Goal: Task Accomplishment & Management: Manage account settings

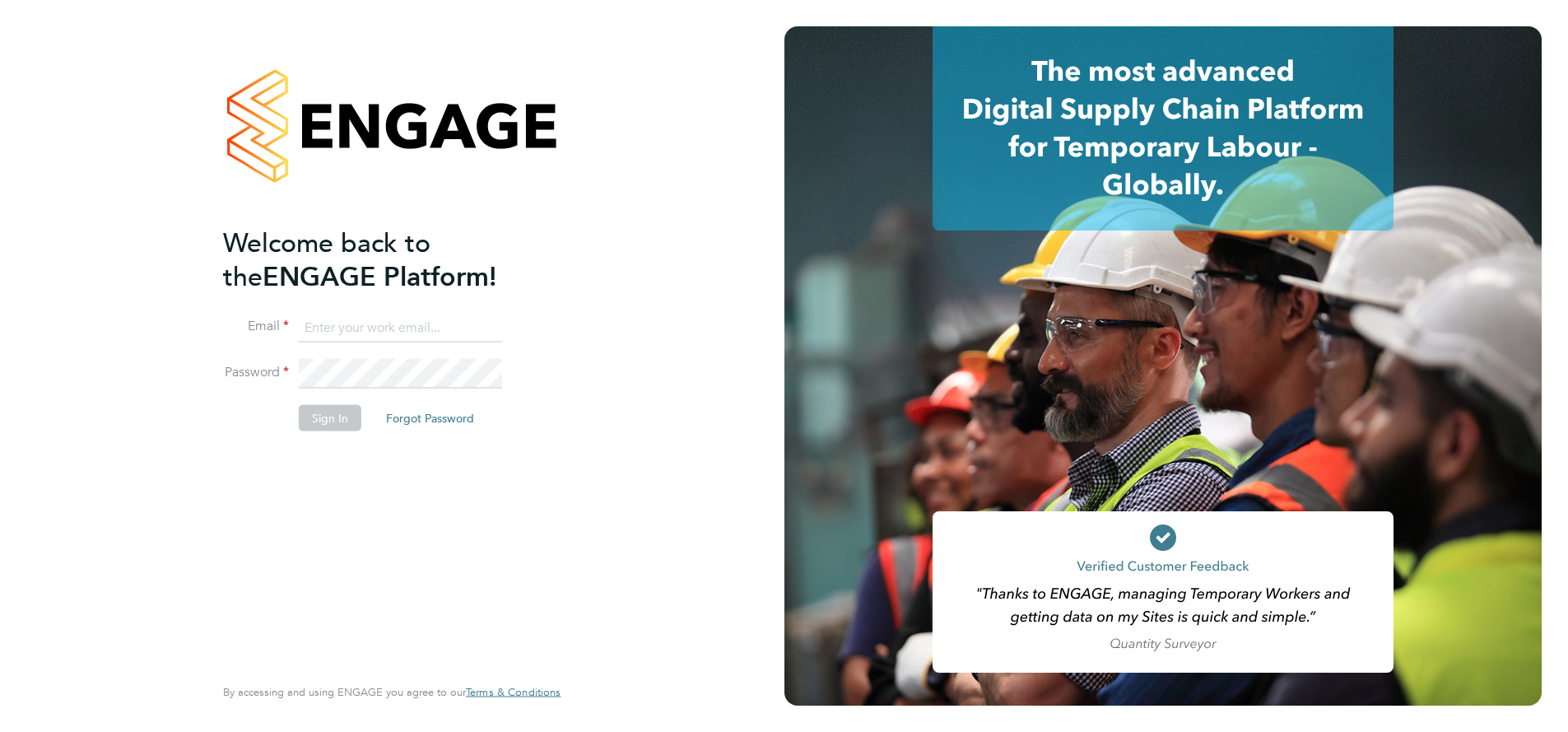
click at [413, 319] on input at bounding box center [400, 328] width 203 height 30
type input "supportuser4@engagetech.com"
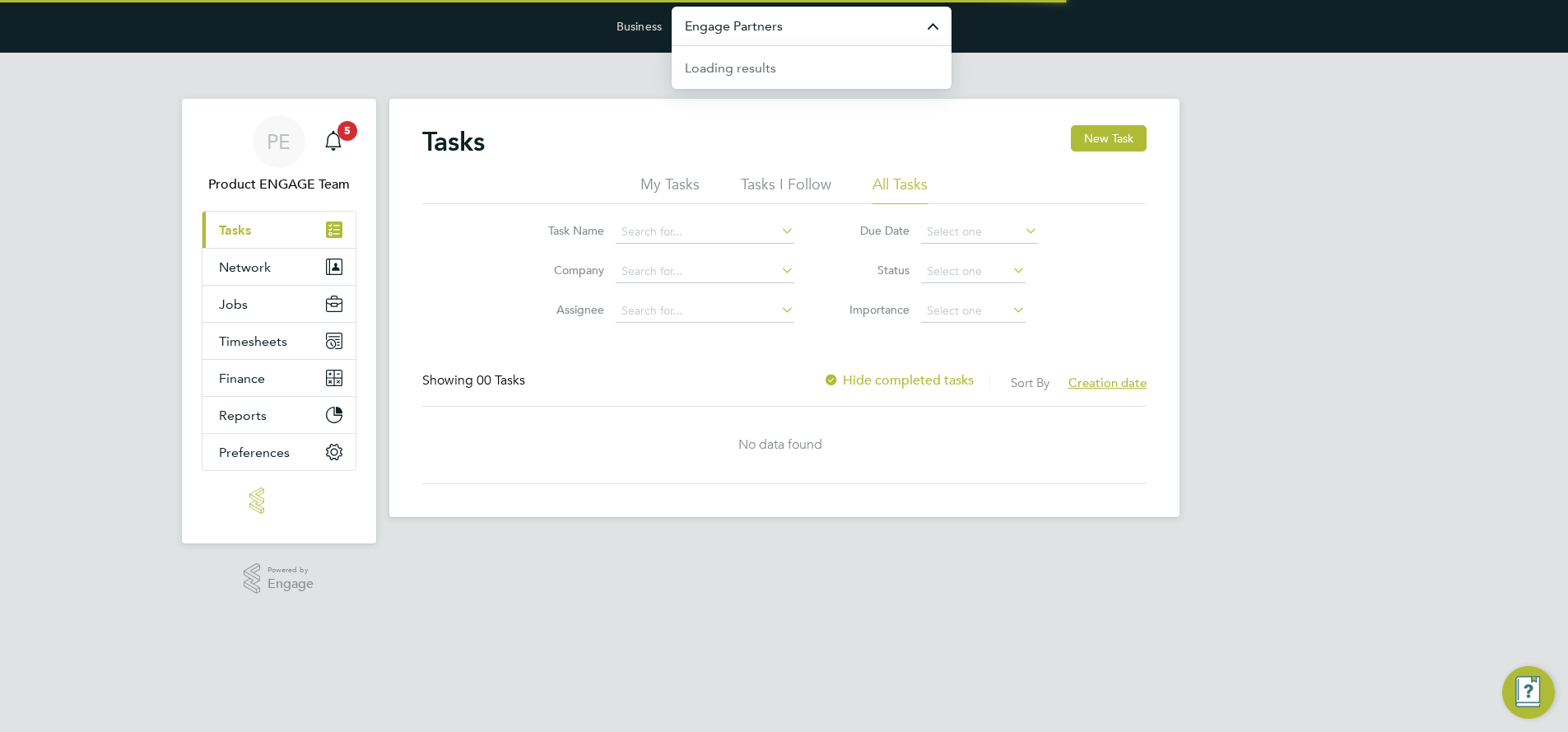
click at [813, 26] on input "Engage Partners" at bounding box center [812, 25] width 280 height 38
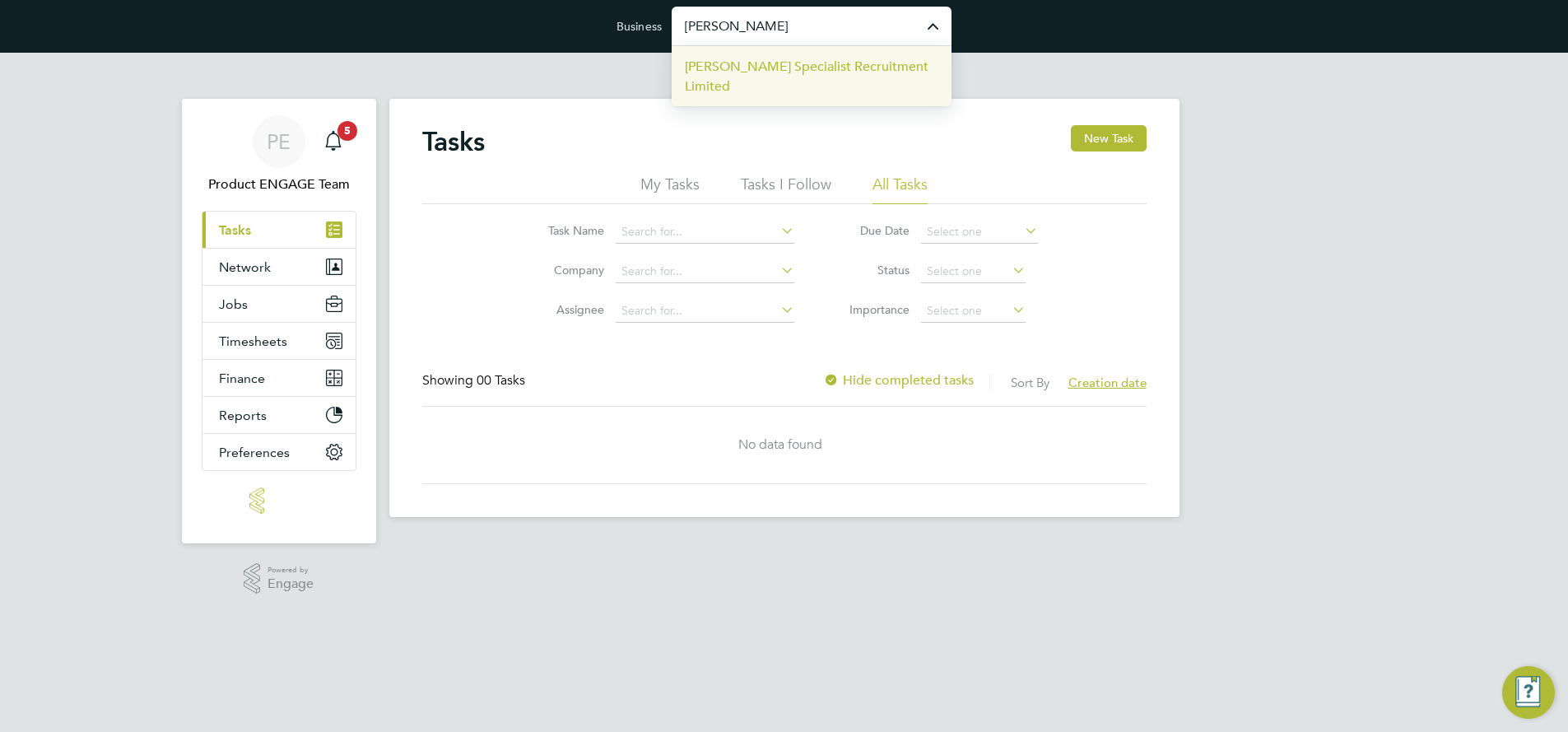
click at [816, 59] on span "[PERSON_NAME] Specialist Recruitment Limited" at bounding box center [812, 77] width 254 height 39
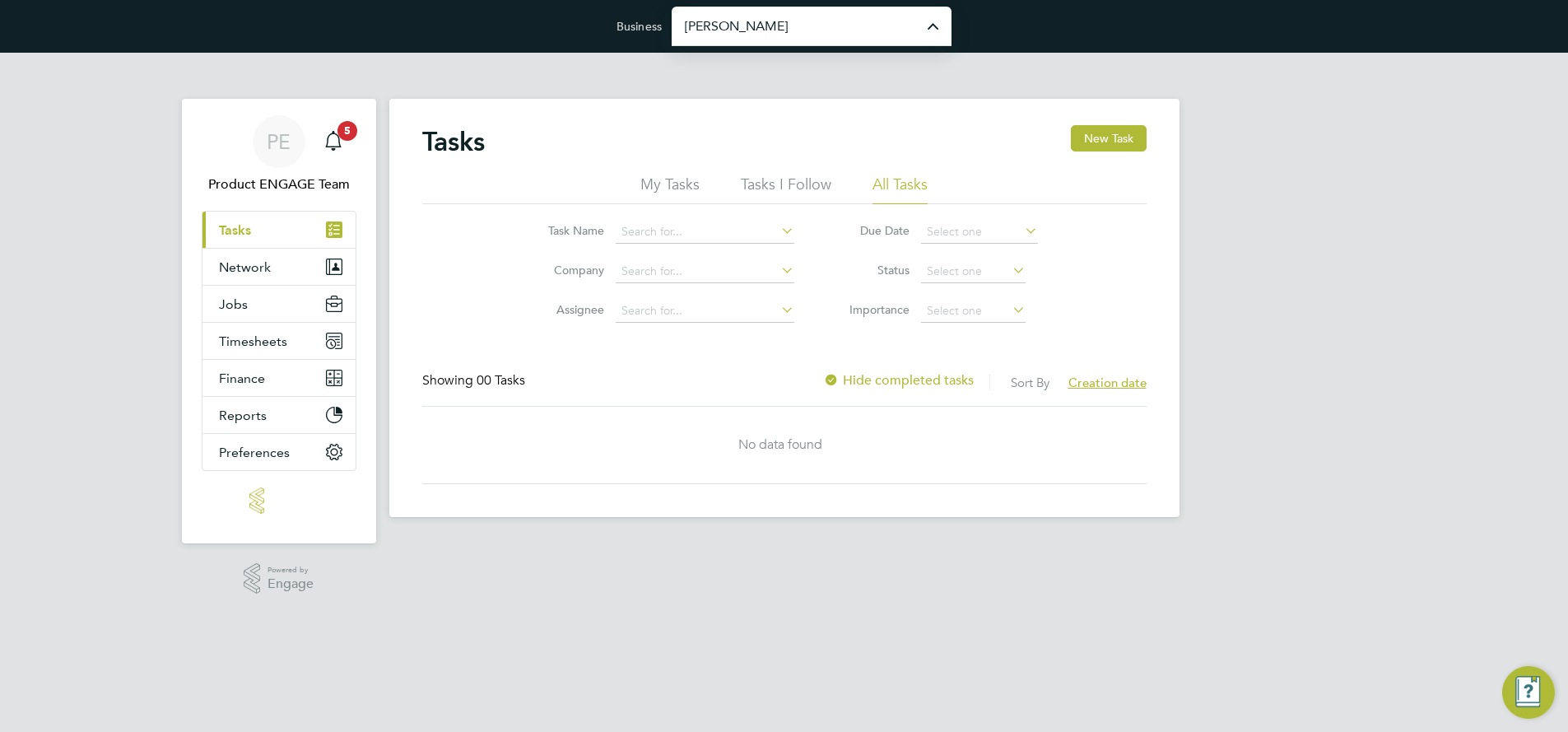
type input "[PERSON_NAME] Specialist Recruitment Limited"
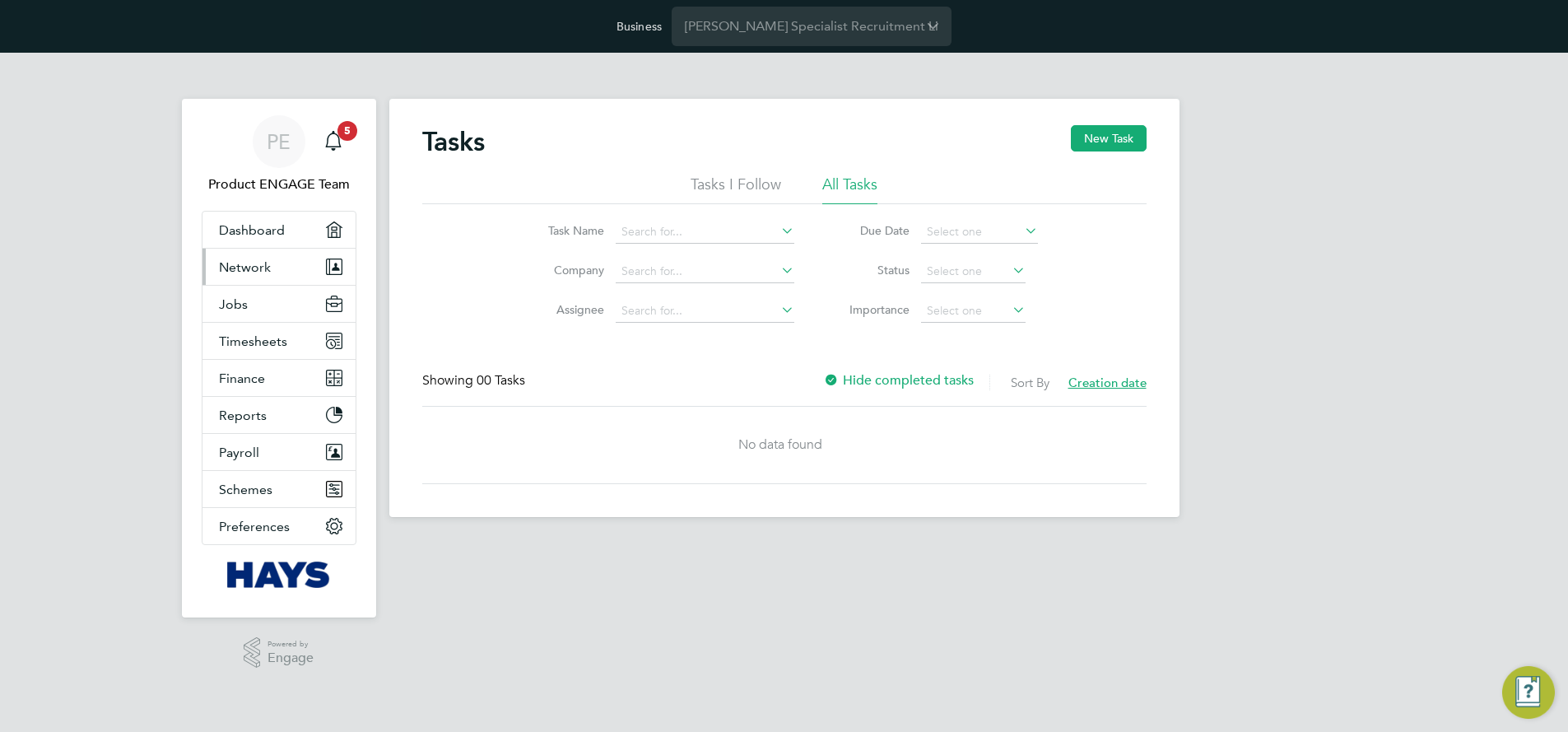
click at [240, 267] on span "Network" at bounding box center [245, 267] width 52 height 16
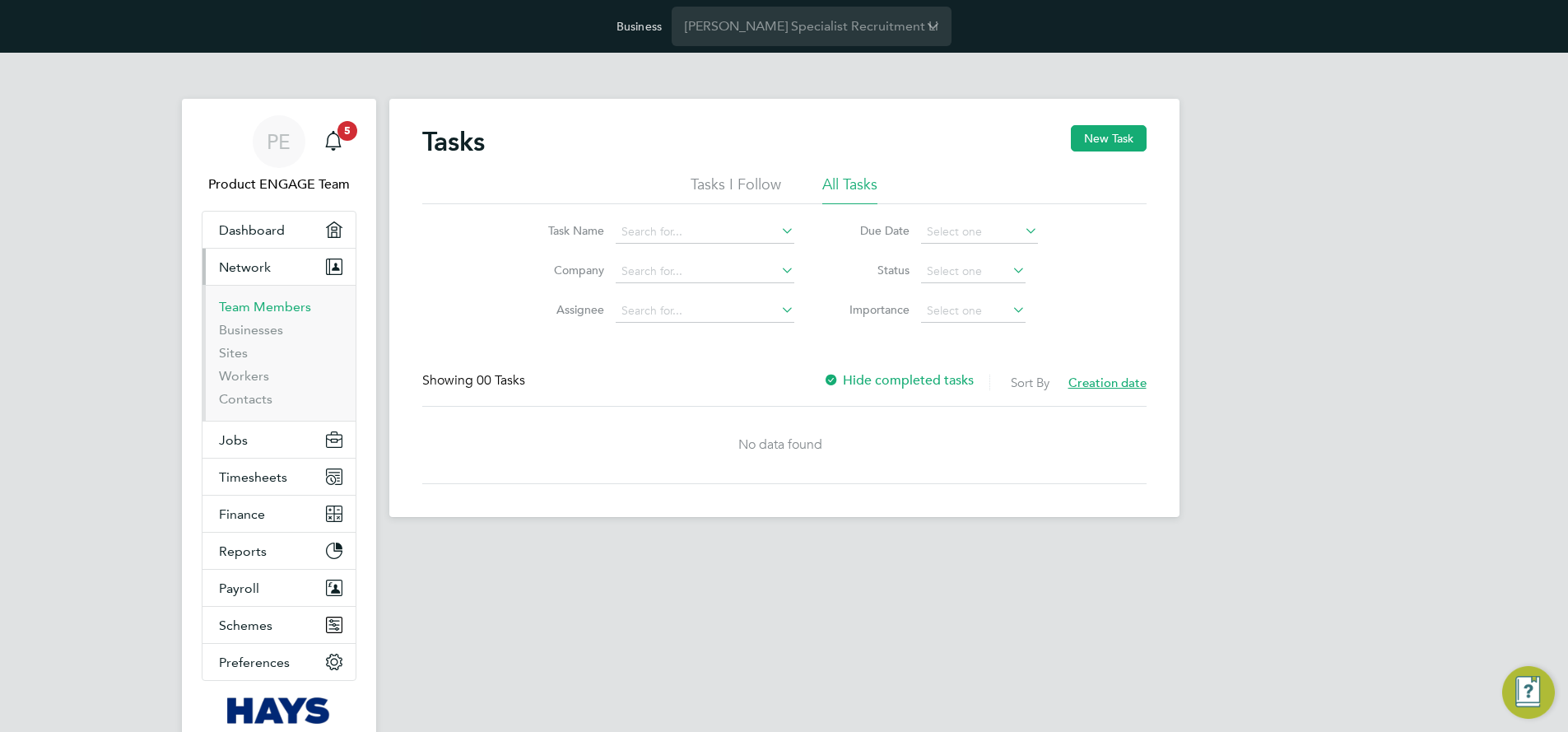
click at [261, 306] on link "Team Members" at bounding box center [265, 306] width 92 height 16
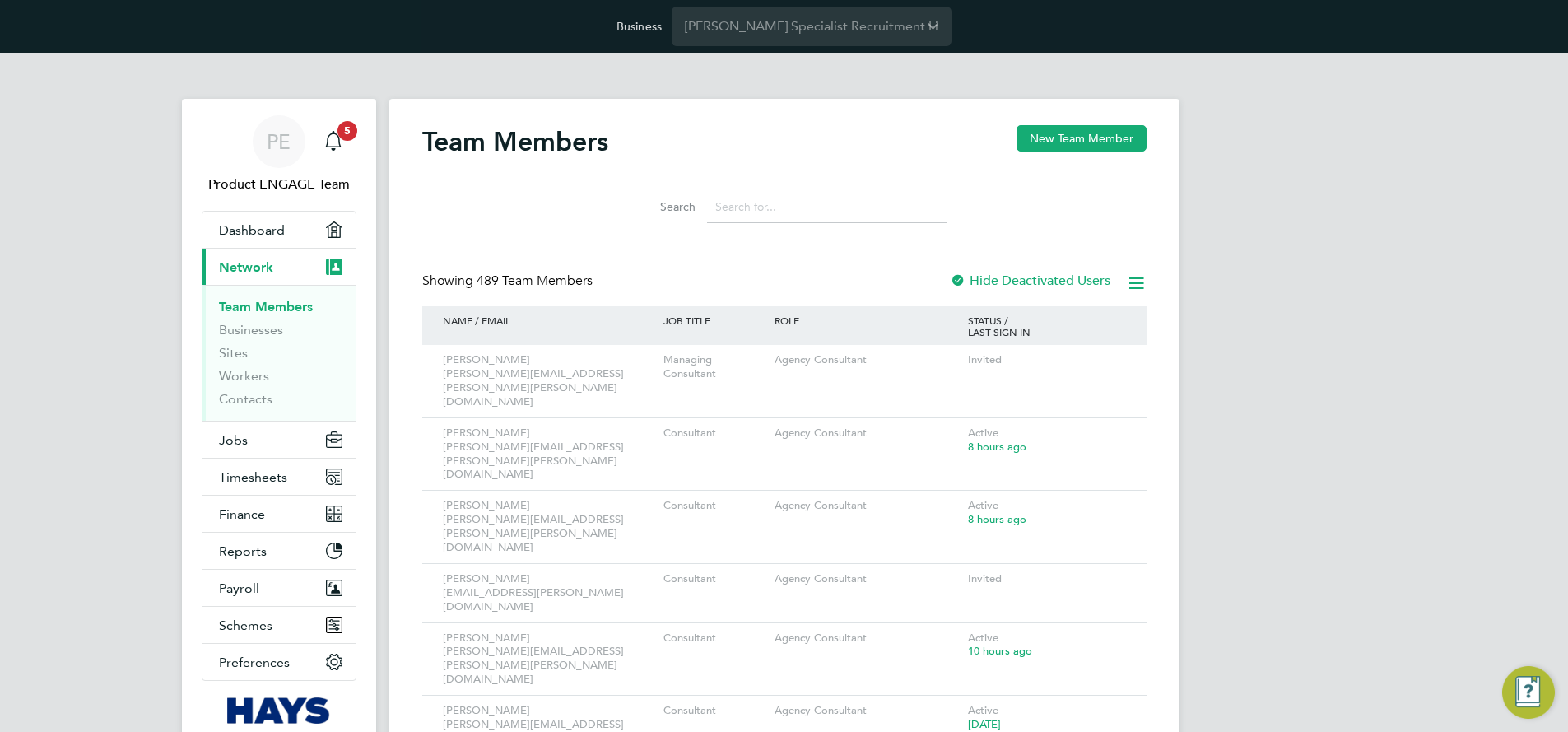
click at [762, 207] on input at bounding box center [828, 207] width 240 height 32
paste input "[PERSON_NAME][DOMAIN_NAME][EMAIL_ADDRESS][PERSON_NAME][PERSON_NAME][DOMAIN_NAME]"
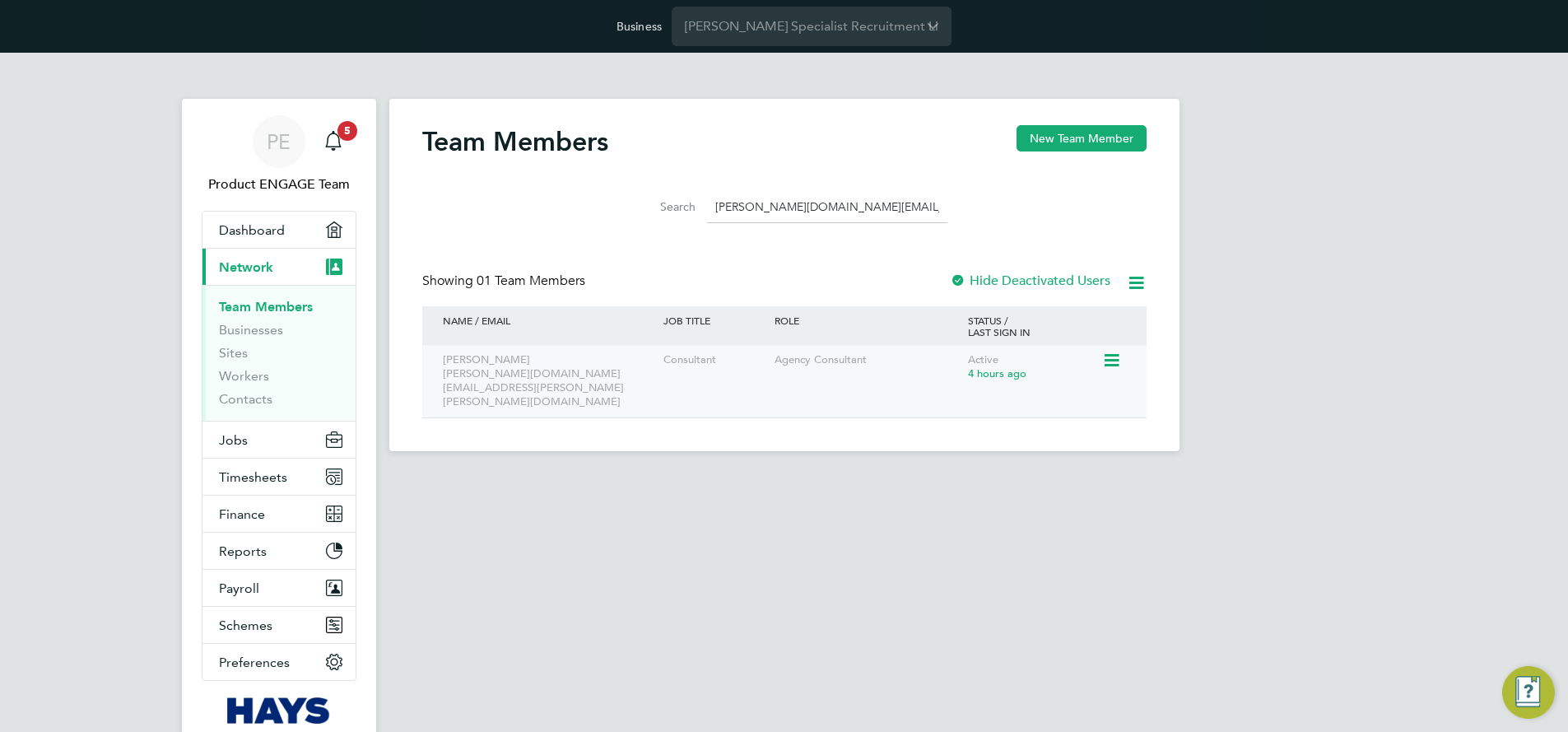
type input "[PERSON_NAME][DOMAIN_NAME][EMAIL_ADDRESS][PERSON_NAME][PERSON_NAME][DOMAIN_NAME]"
click at [478, 367] on div "[PERSON_NAME] [PERSON_NAME][DOMAIN_NAME][EMAIL_ADDRESS][PERSON_NAME][PERSON_NAM…" at bounding box center [549, 381] width 221 height 72
click at [1113, 361] on icon at bounding box center [1111, 360] width 17 height 20
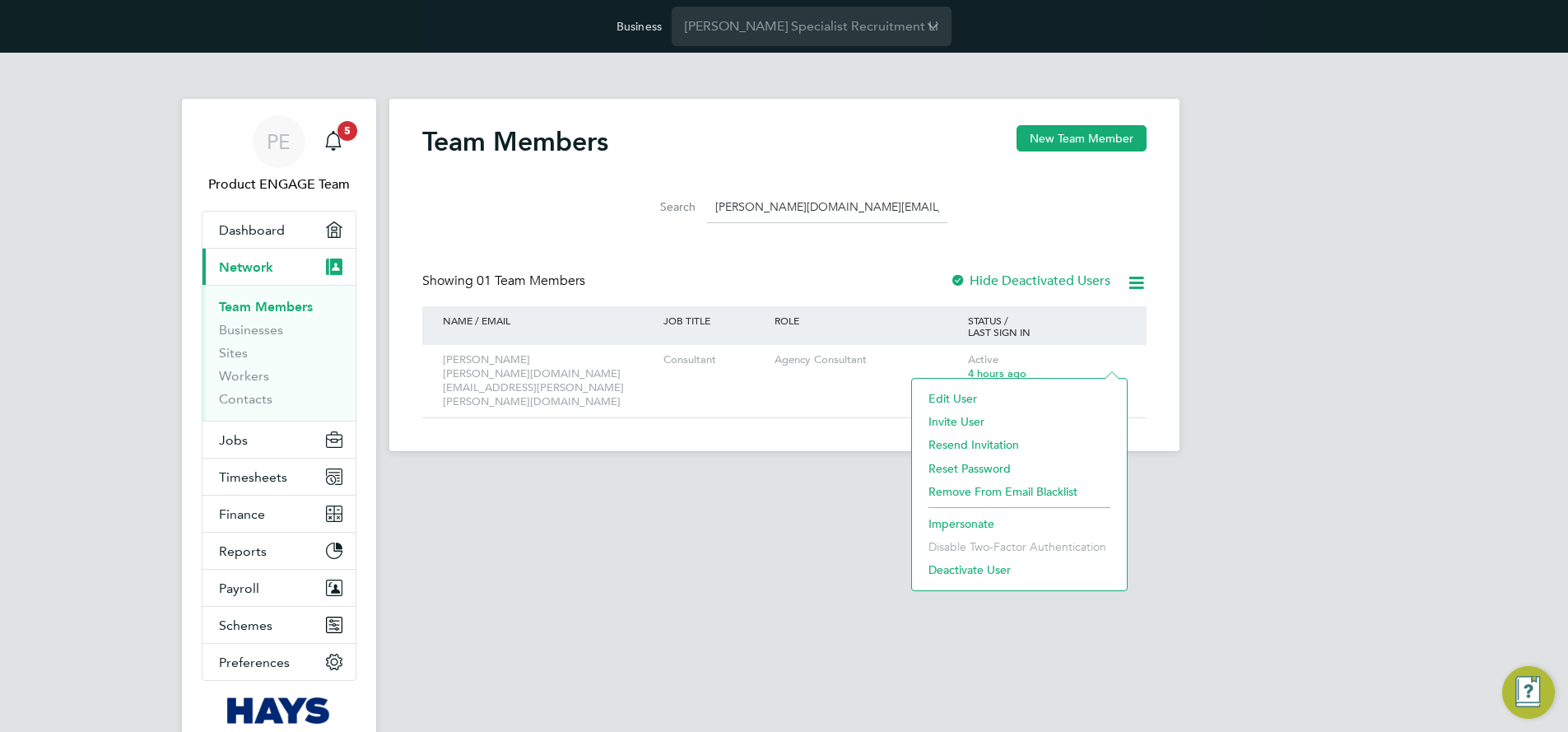
click at [977, 524] on li "Impersonate" at bounding box center [1020, 523] width 199 height 23
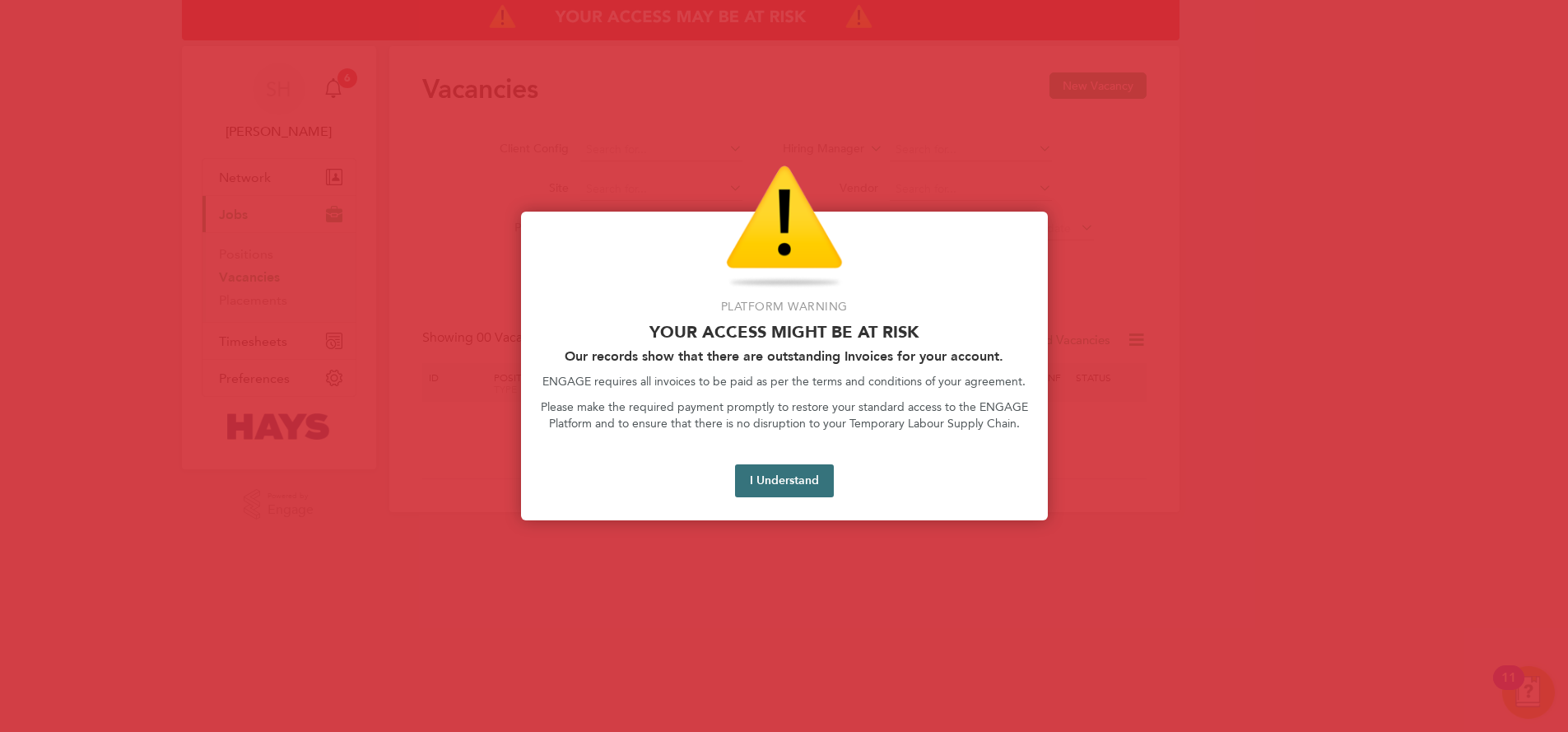
click at [794, 474] on button "I Understand" at bounding box center [784, 480] width 98 height 33
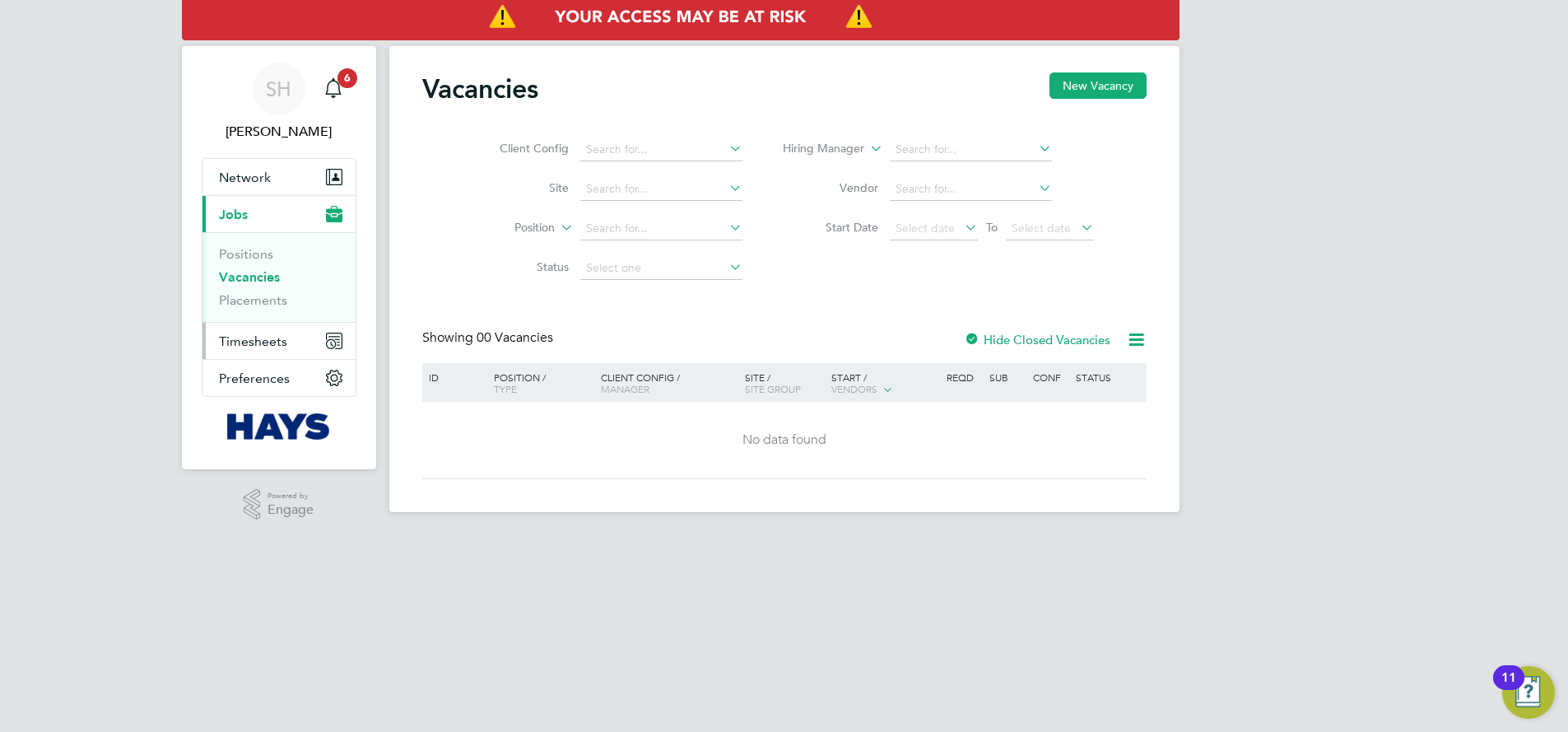
click at [265, 342] on span "Timesheets" at bounding box center [253, 341] width 68 height 16
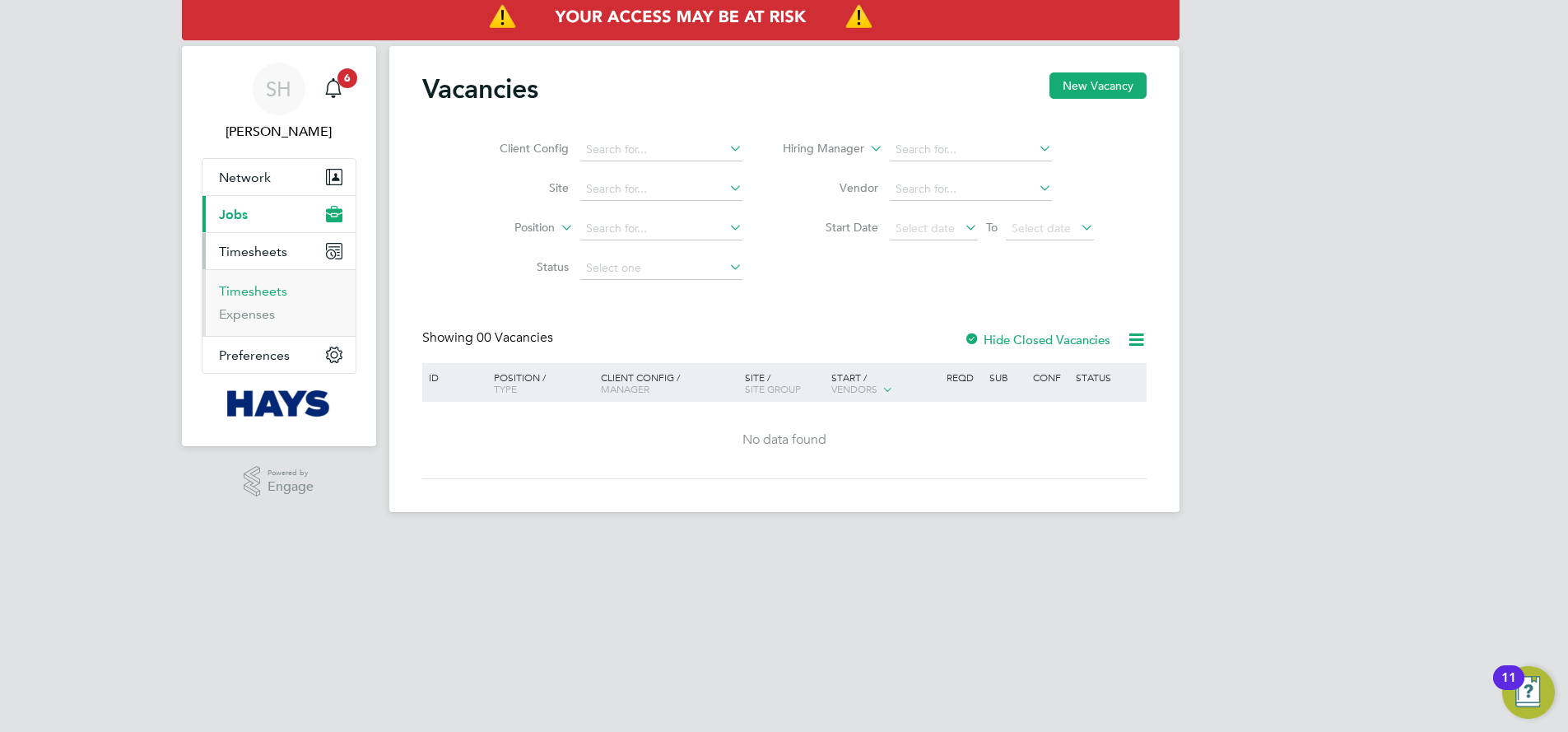
click at [270, 288] on link "Timesheets" at bounding box center [253, 291] width 68 height 16
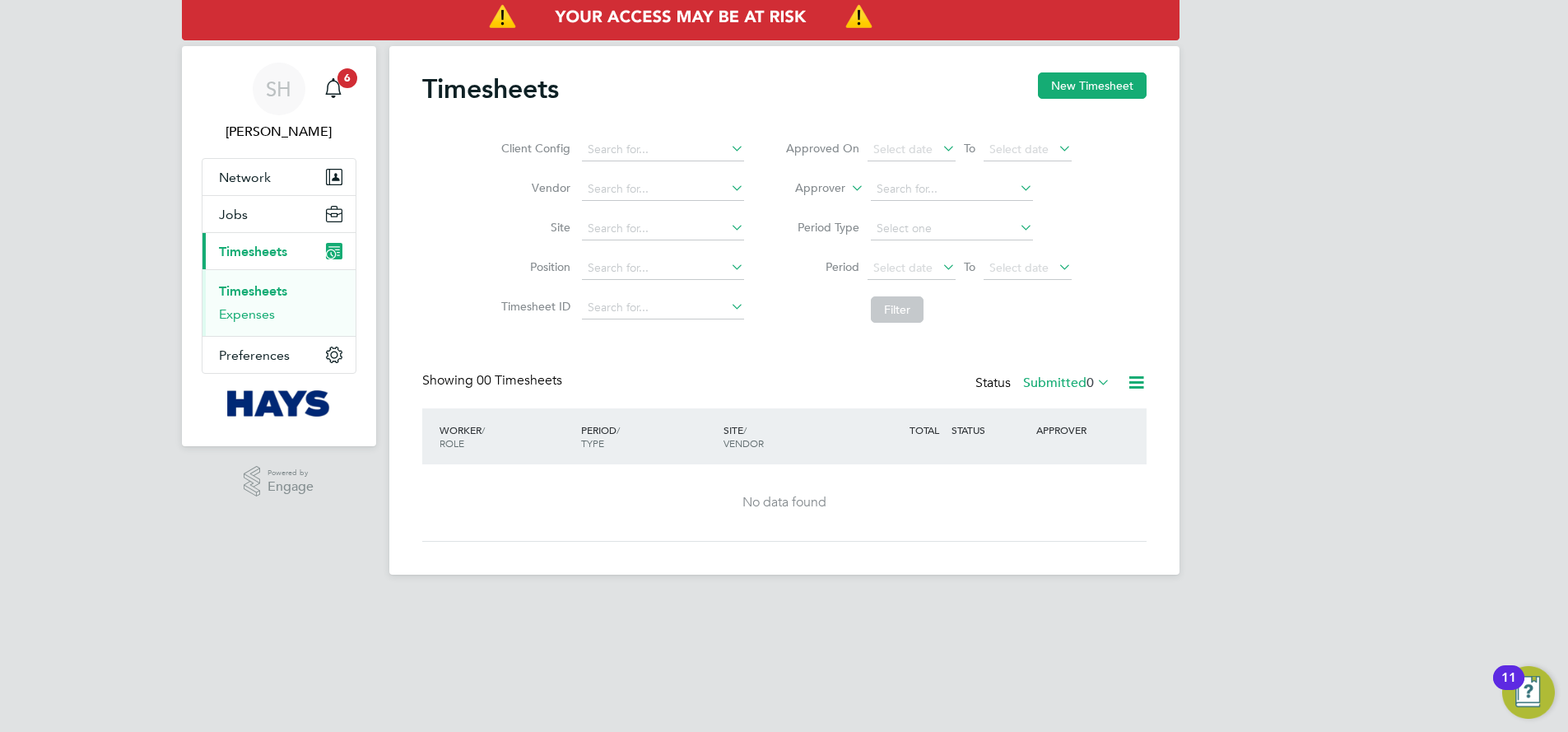
click at [258, 311] on link "Expenses" at bounding box center [247, 314] width 56 height 16
click at [259, 289] on link "Timesheets" at bounding box center [253, 291] width 68 height 16
click at [1047, 380] on label "Submitted 0" at bounding box center [1067, 383] width 87 height 17
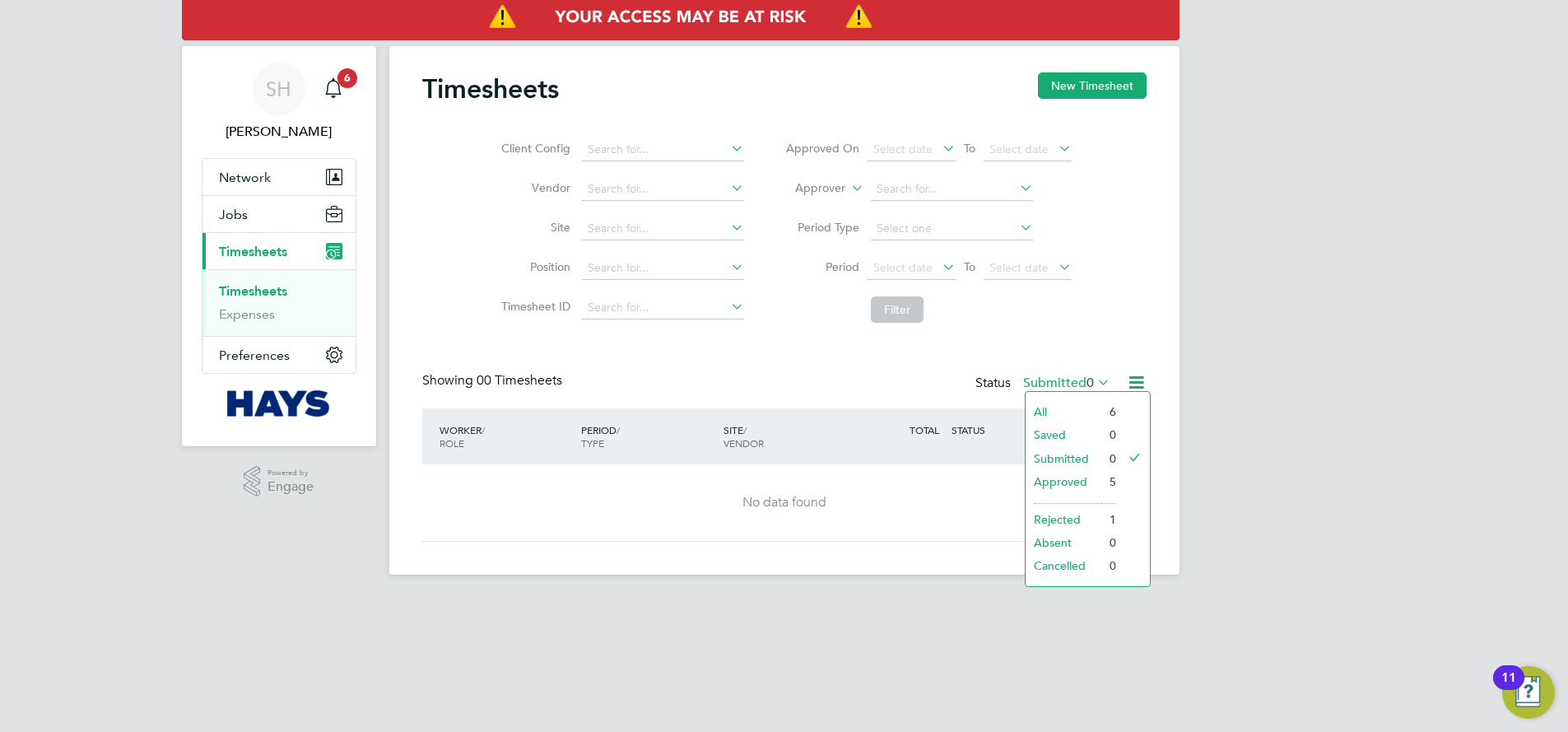
click at [1053, 403] on li "All" at bounding box center [1063, 411] width 76 height 23
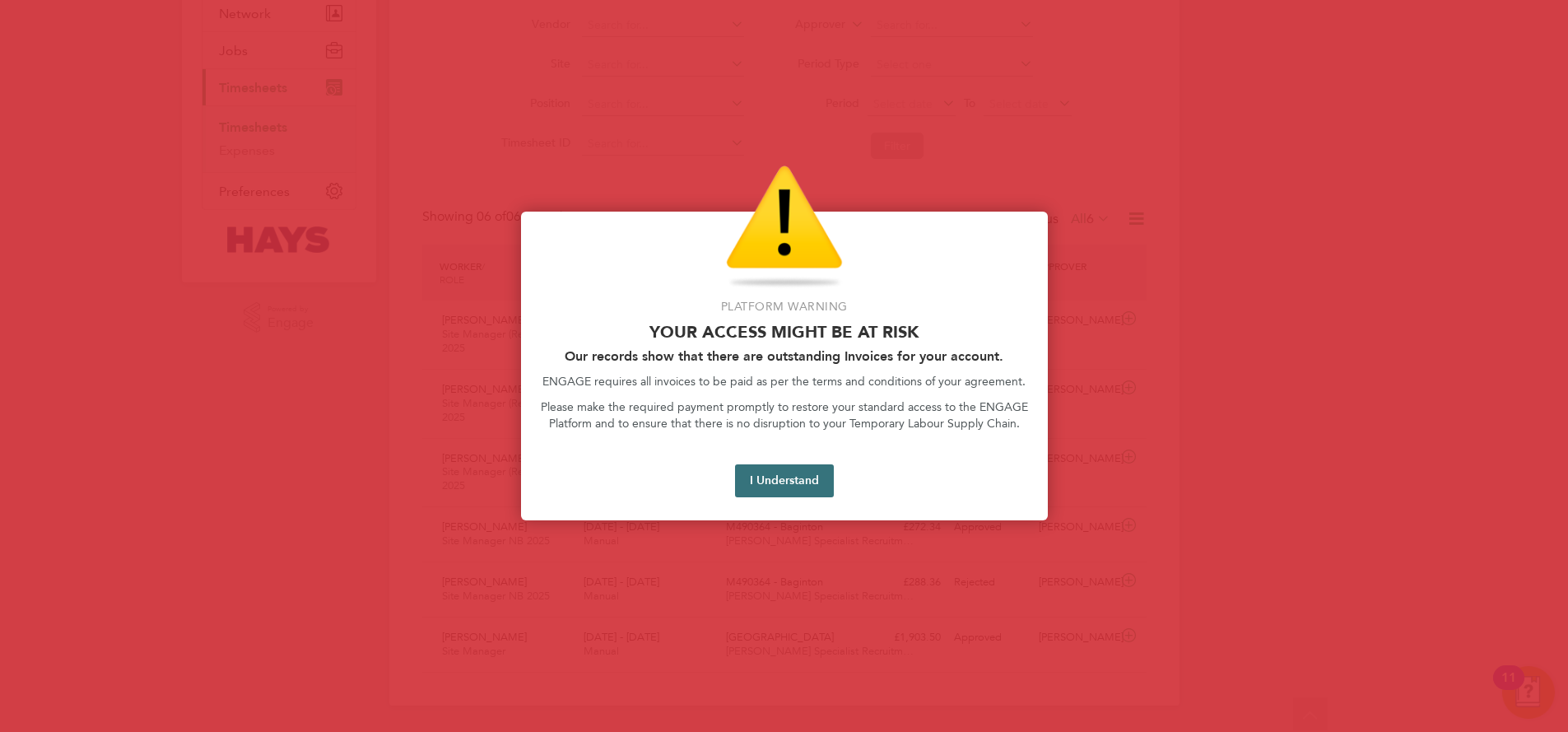
click at [775, 486] on button "I Understand" at bounding box center [784, 480] width 98 height 33
click at [784, 484] on button "I Understand" at bounding box center [784, 480] width 98 height 33
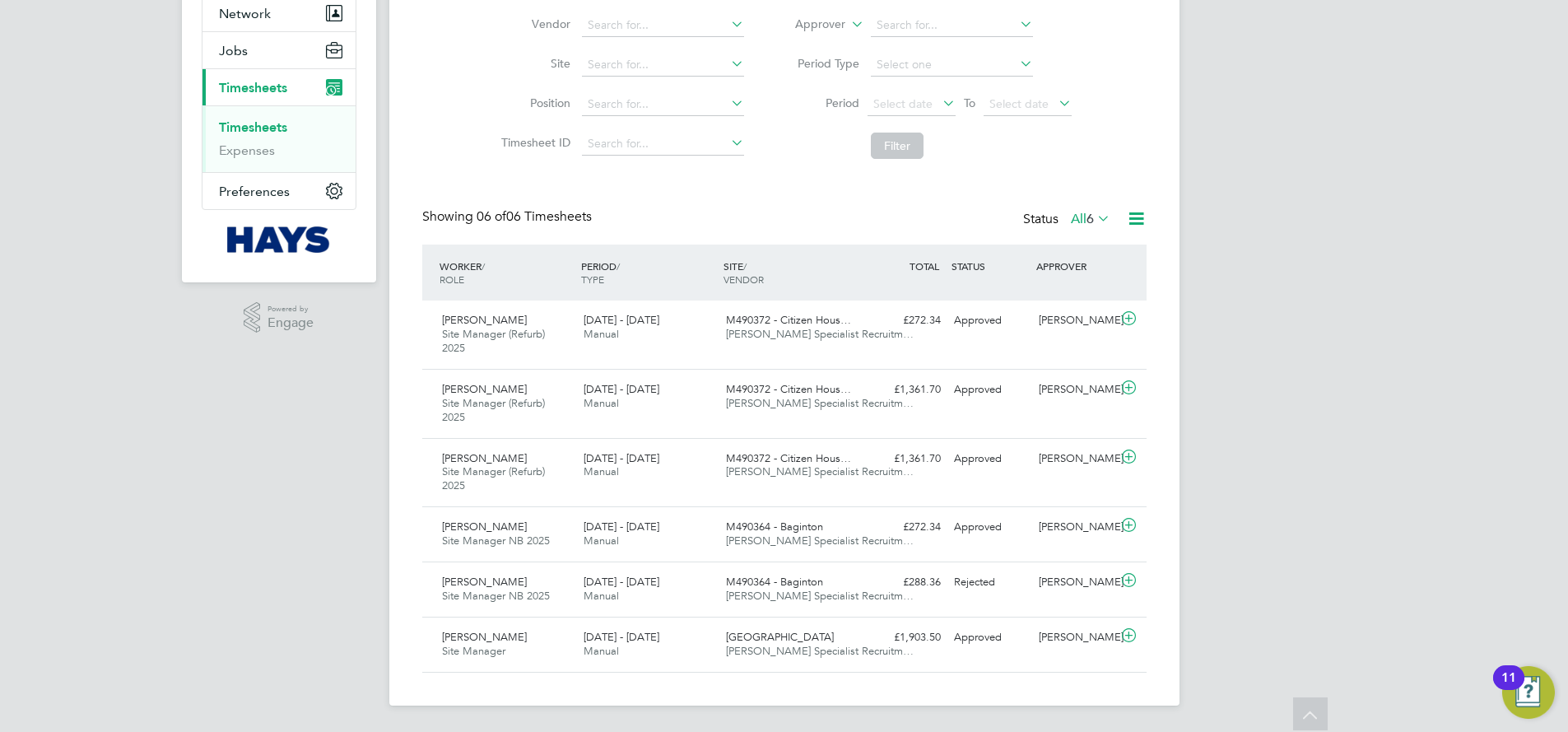
click at [1138, 215] on icon at bounding box center [1137, 218] width 21 height 21
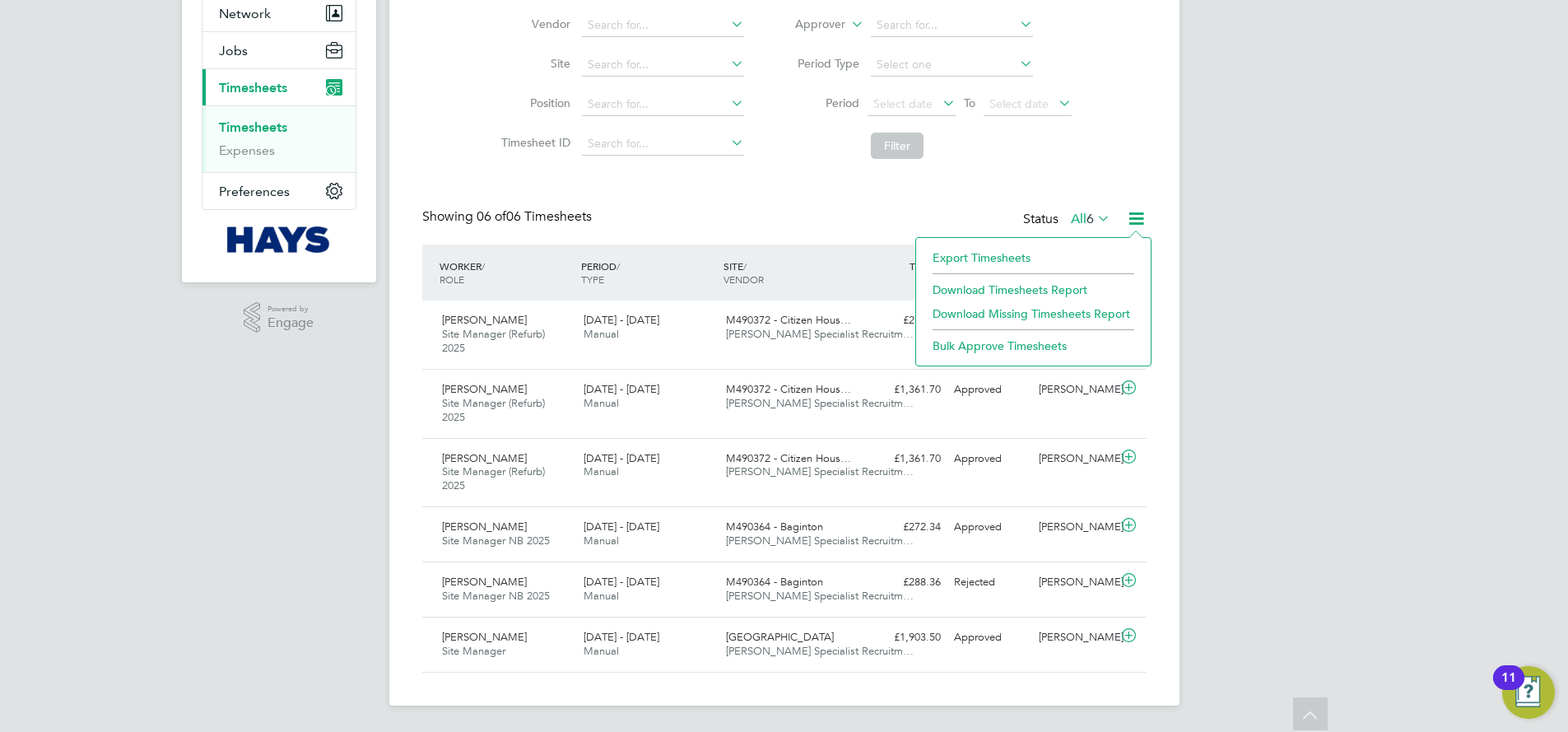
click at [1138, 215] on icon at bounding box center [1137, 218] width 21 height 21
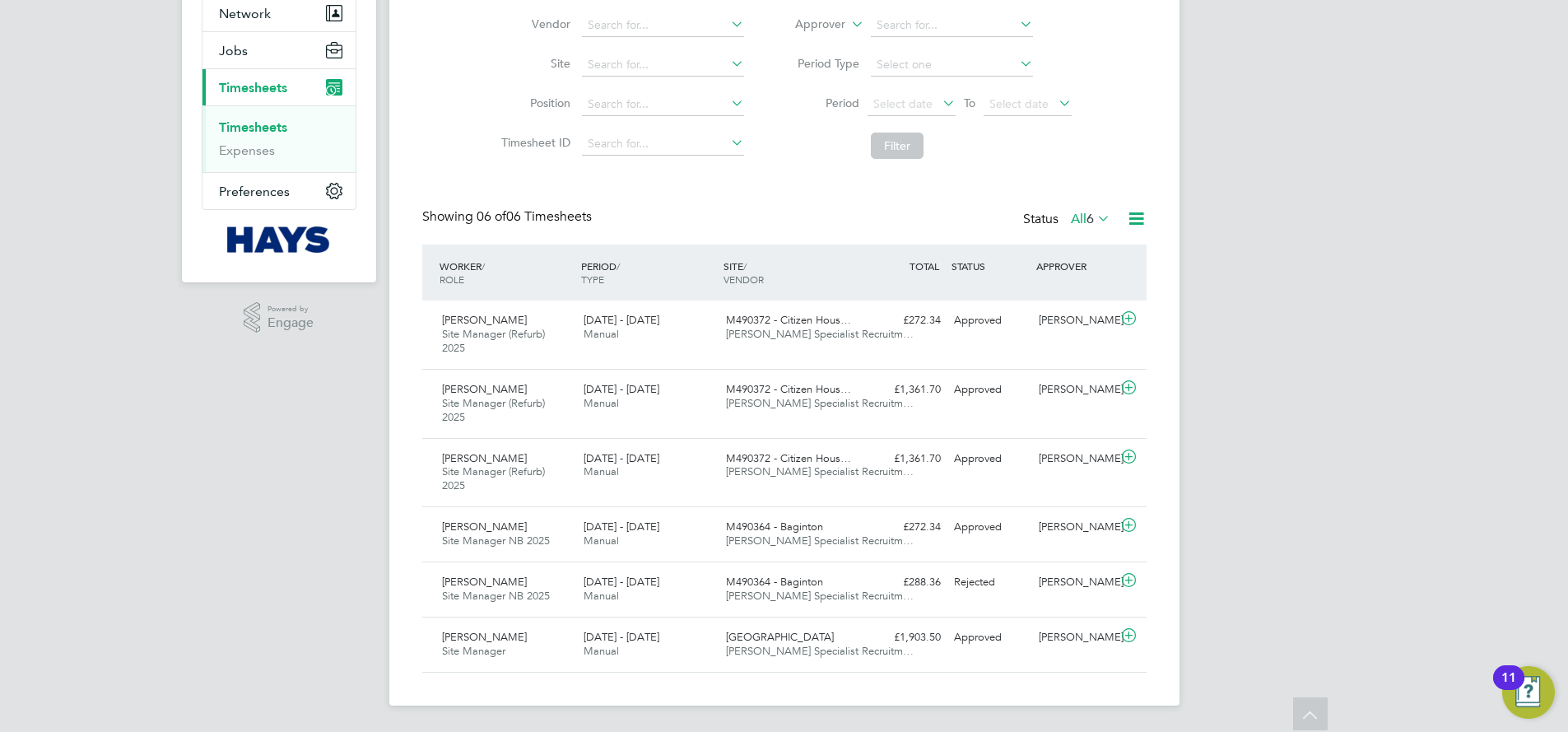
click at [1094, 211] on icon at bounding box center [1094, 217] width 0 height 23
click at [1069, 315] on li "Approved" at bounding box center [1087, 318] width 76 height 23
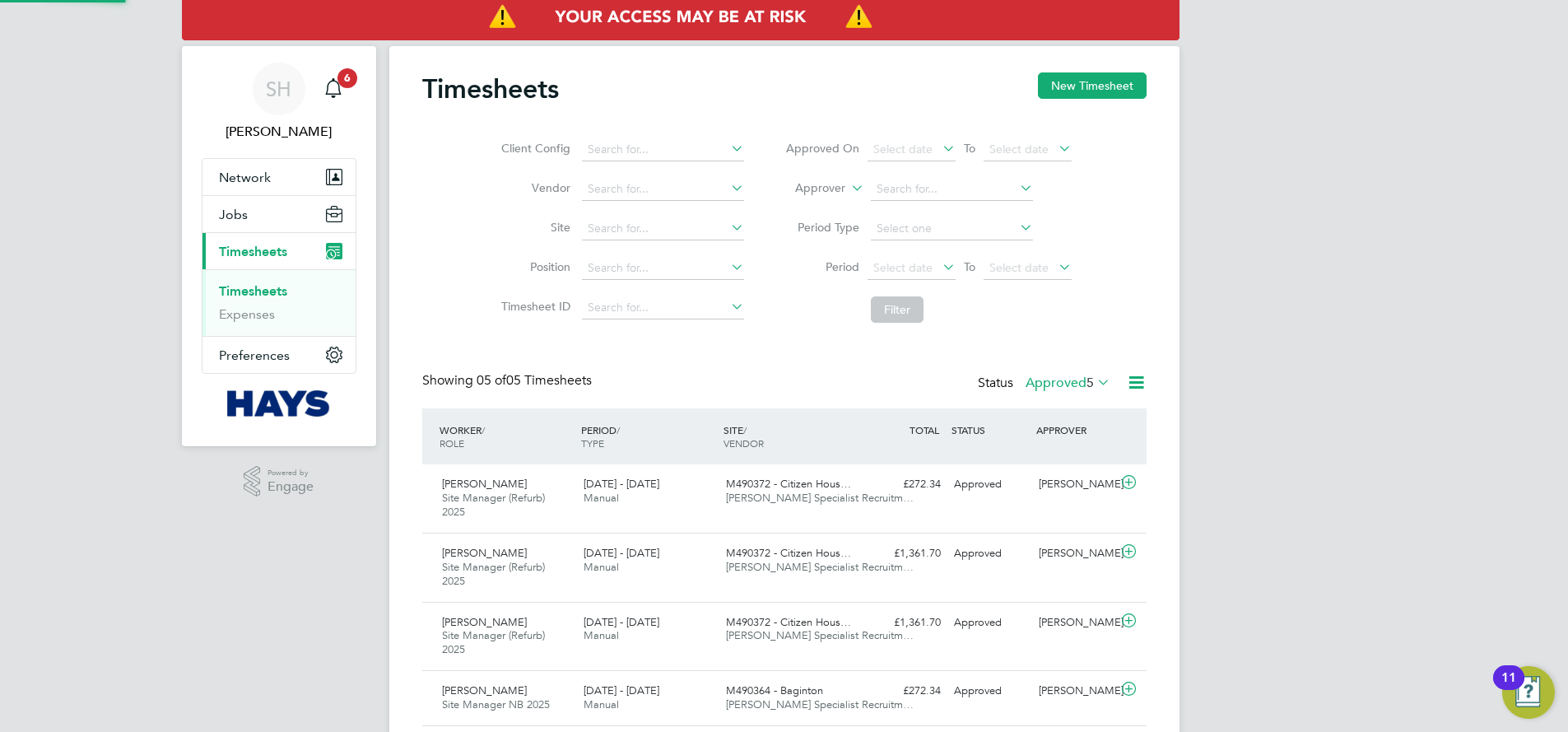
scroll to position [8, 8]
click at [1093, 383] on span "5" at bounding box center [1090, 383] width 7 height 17
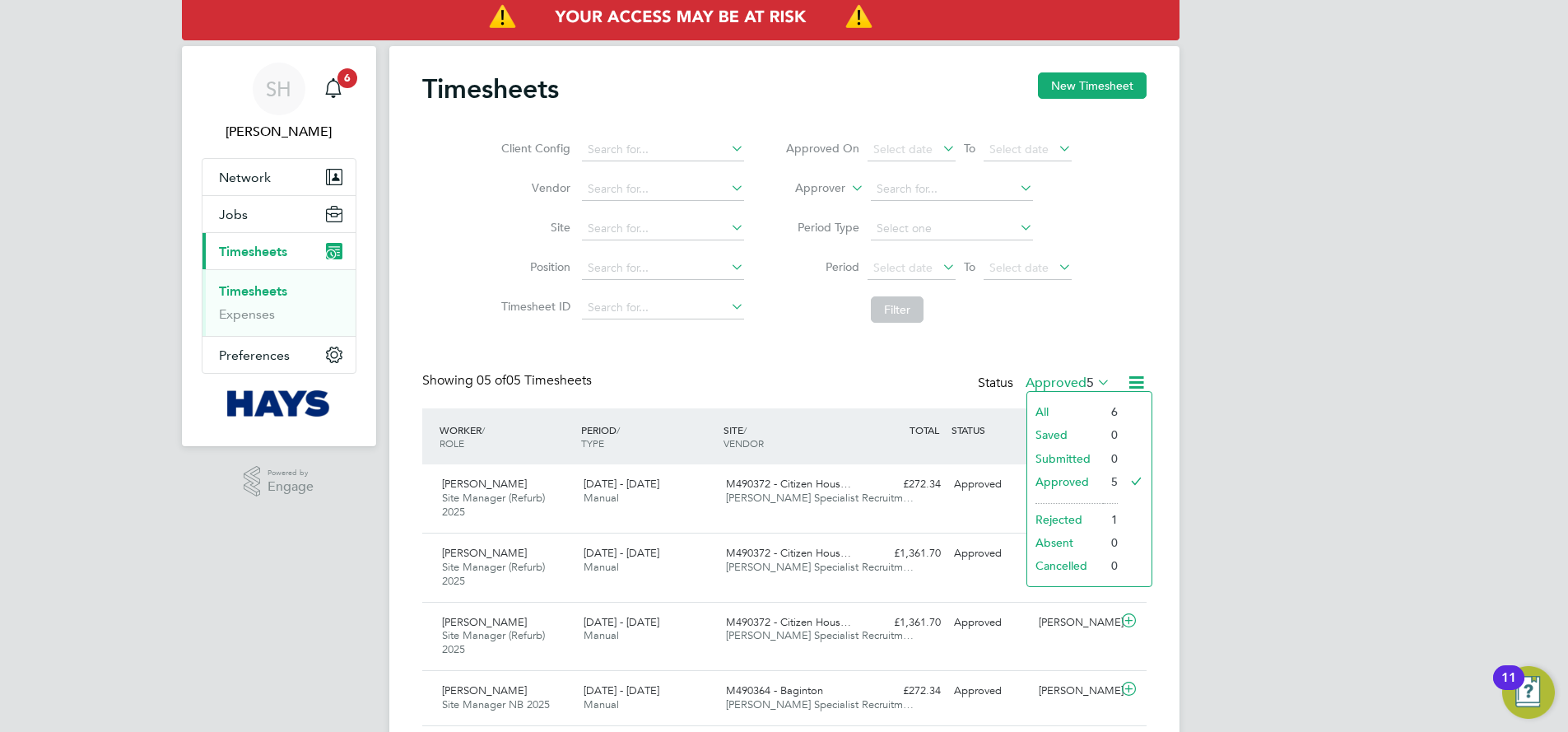
click at [1068, 517] on li "Rejected" at bounding box center [1065, 519] width 76 height 23
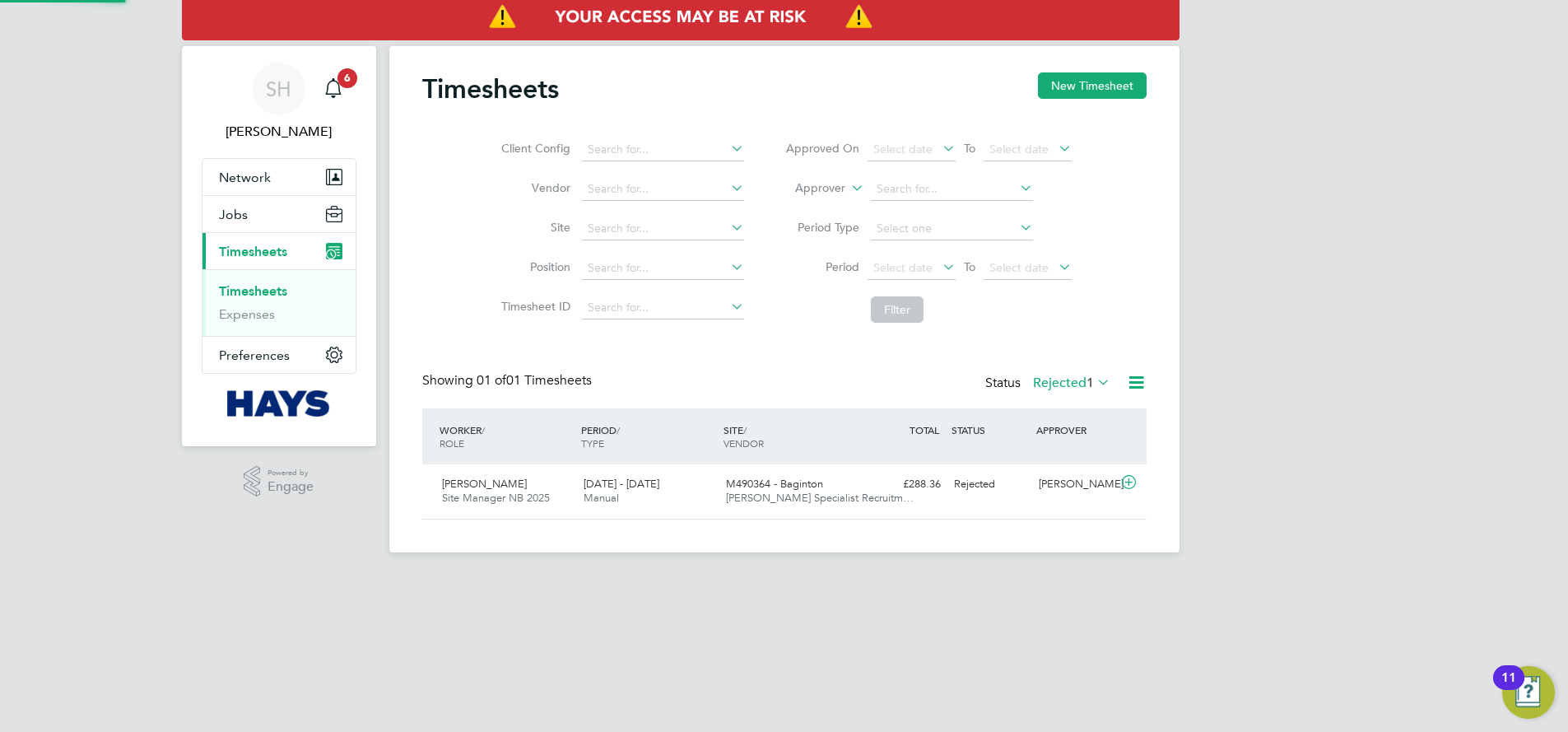
scroll to position [42, 143]
click at [1067, 382] on label "Rejected 1" at bounding box center [1071, 383] width 78 height 17
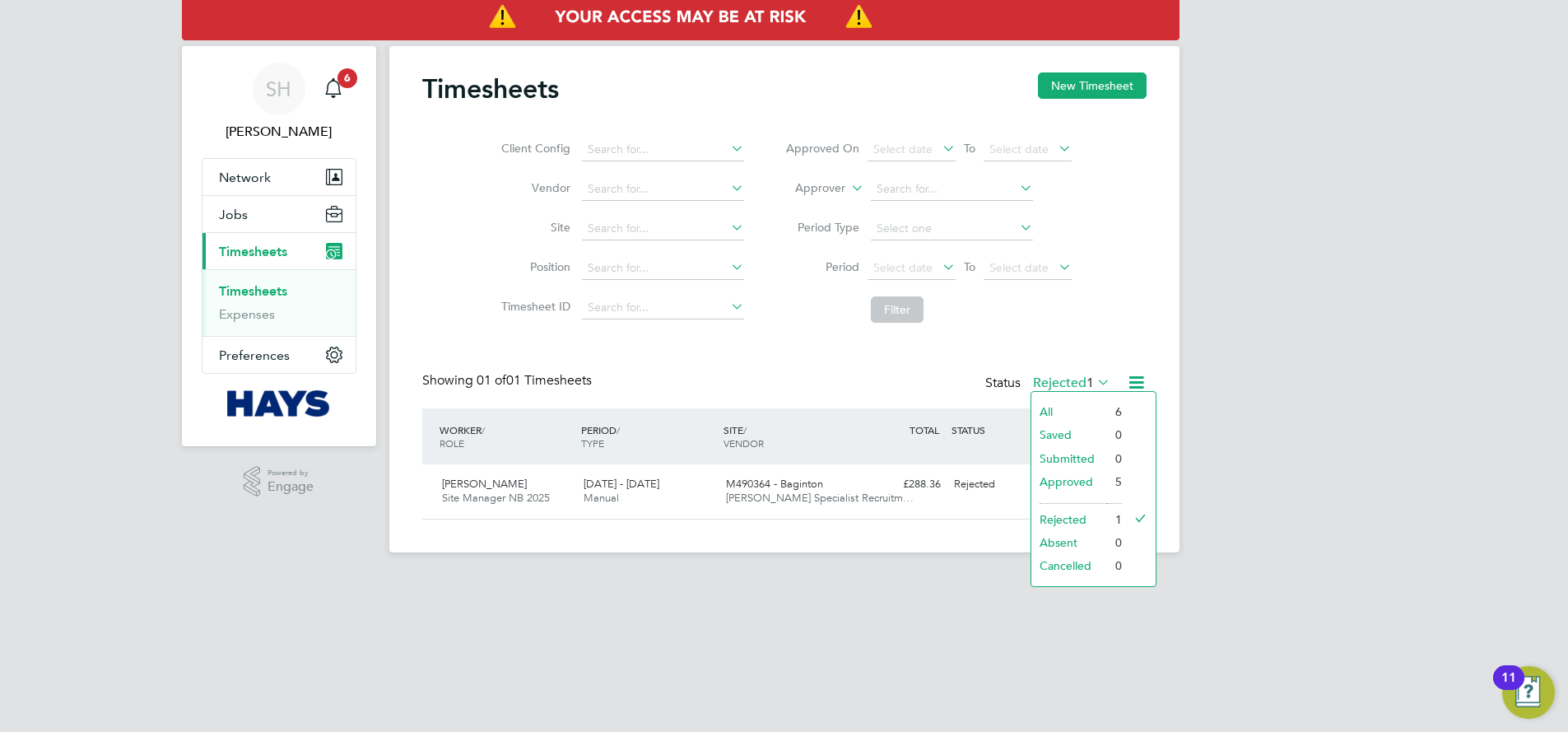
click at [1059, 415] on li "All" at bounding box center [1069, 411] width 76 height 23
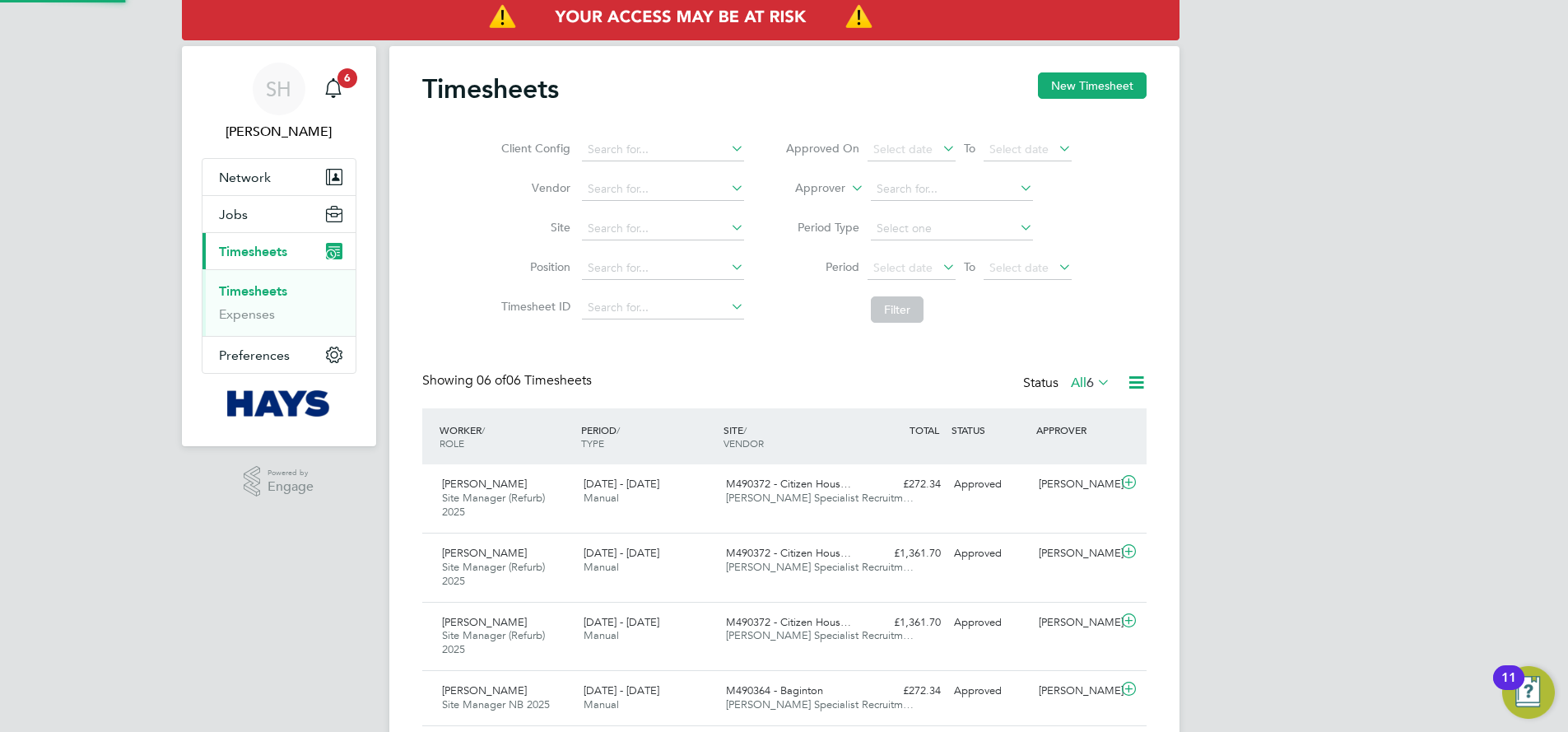
scroll to position [8, 8]
